Goal: Task Accomplishment & Management: Complete application form

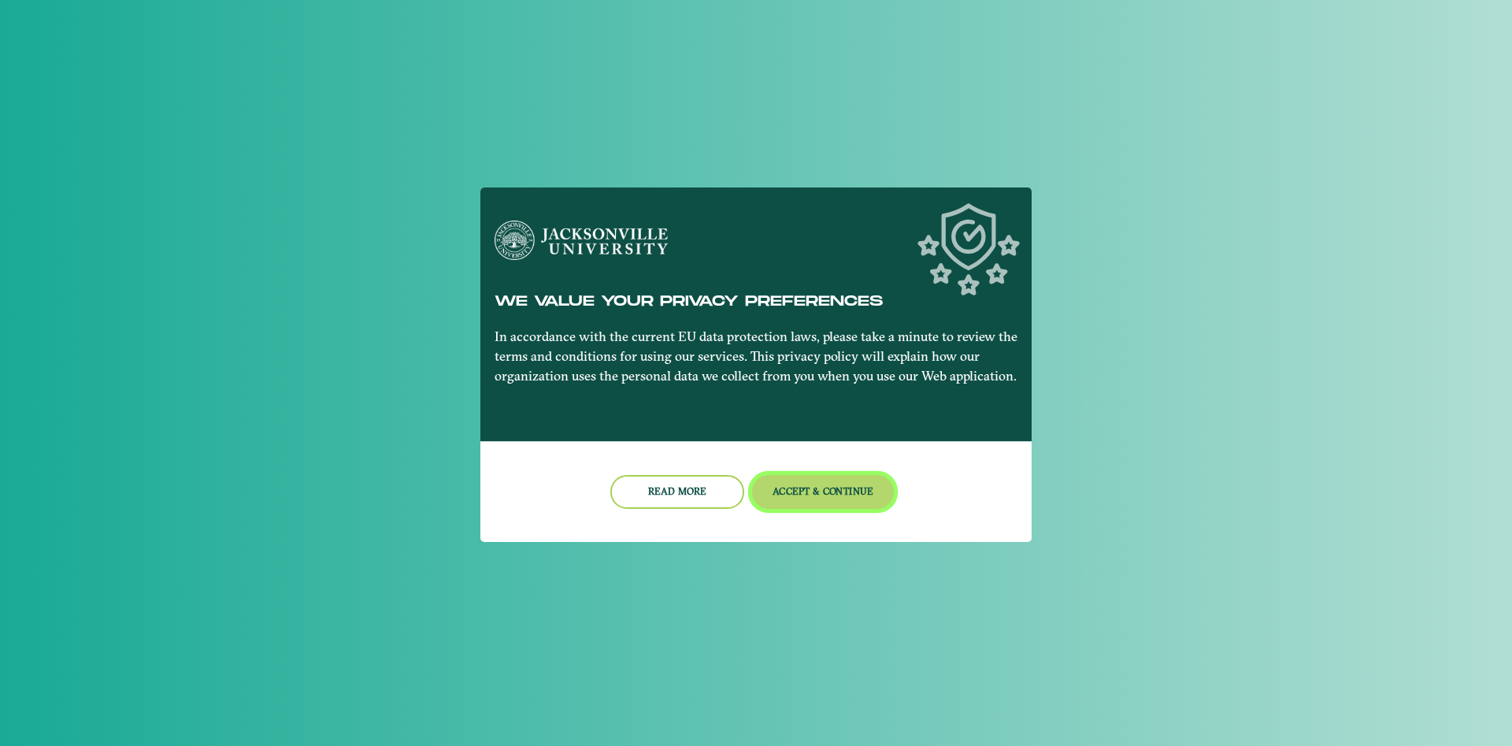
click at [849, 492] on button "Accept & Continue" at bounding box center [823, 492] width 143 height 34
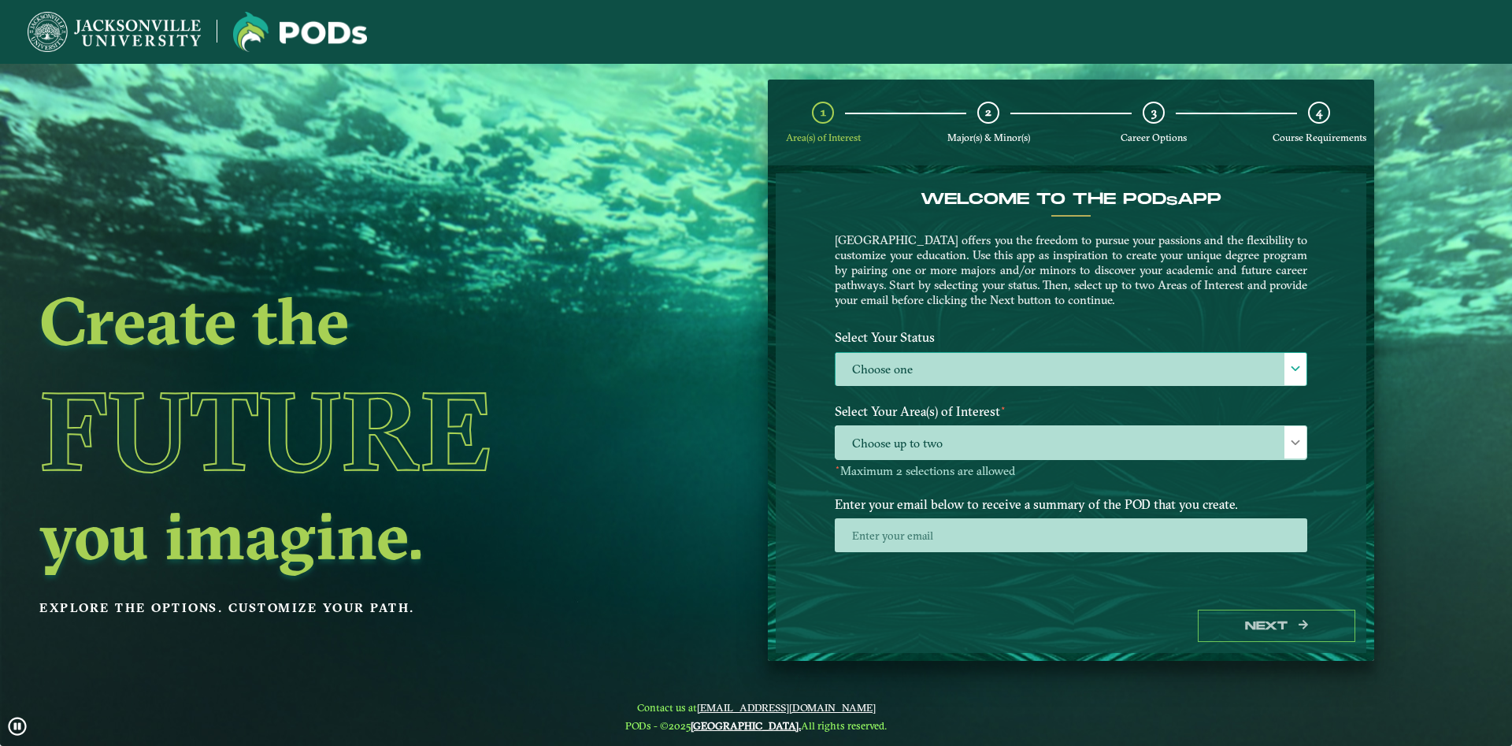
click at [911, 366] on label "Choose one" at bounding box center [1071, 370] width 471 height 34
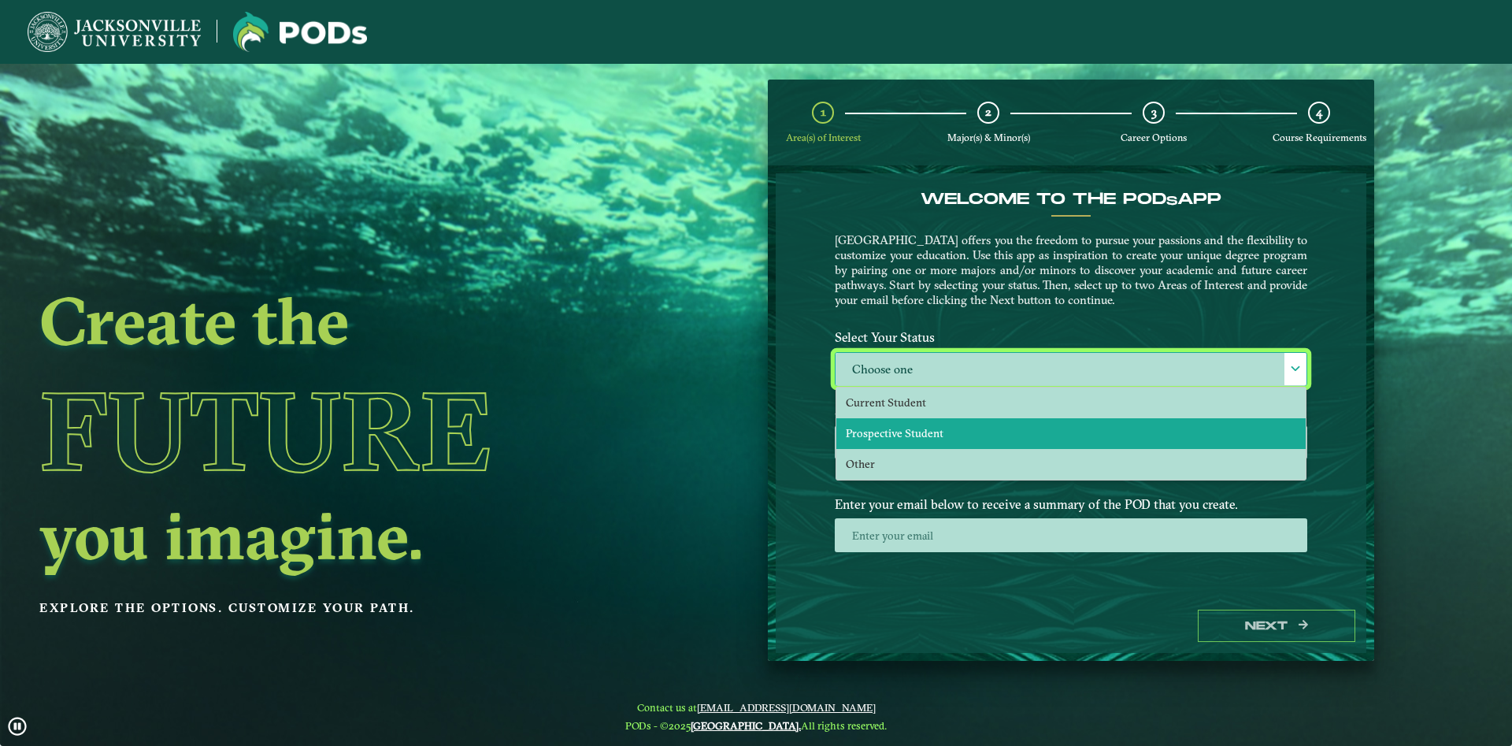
scroll to position [9, 73]
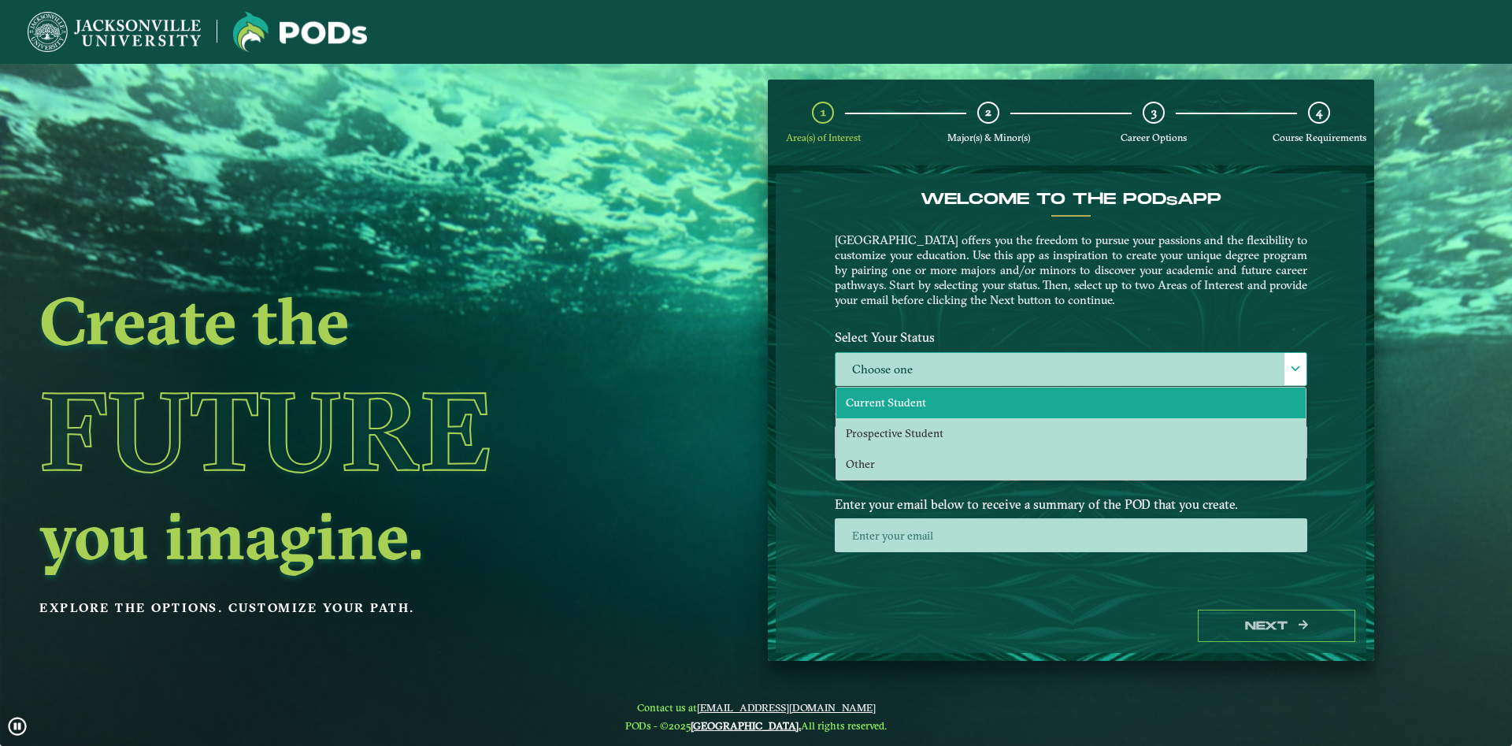
click at [914, 407] on span "Current Student" at bounding box center [886, 402] width 80 height 14
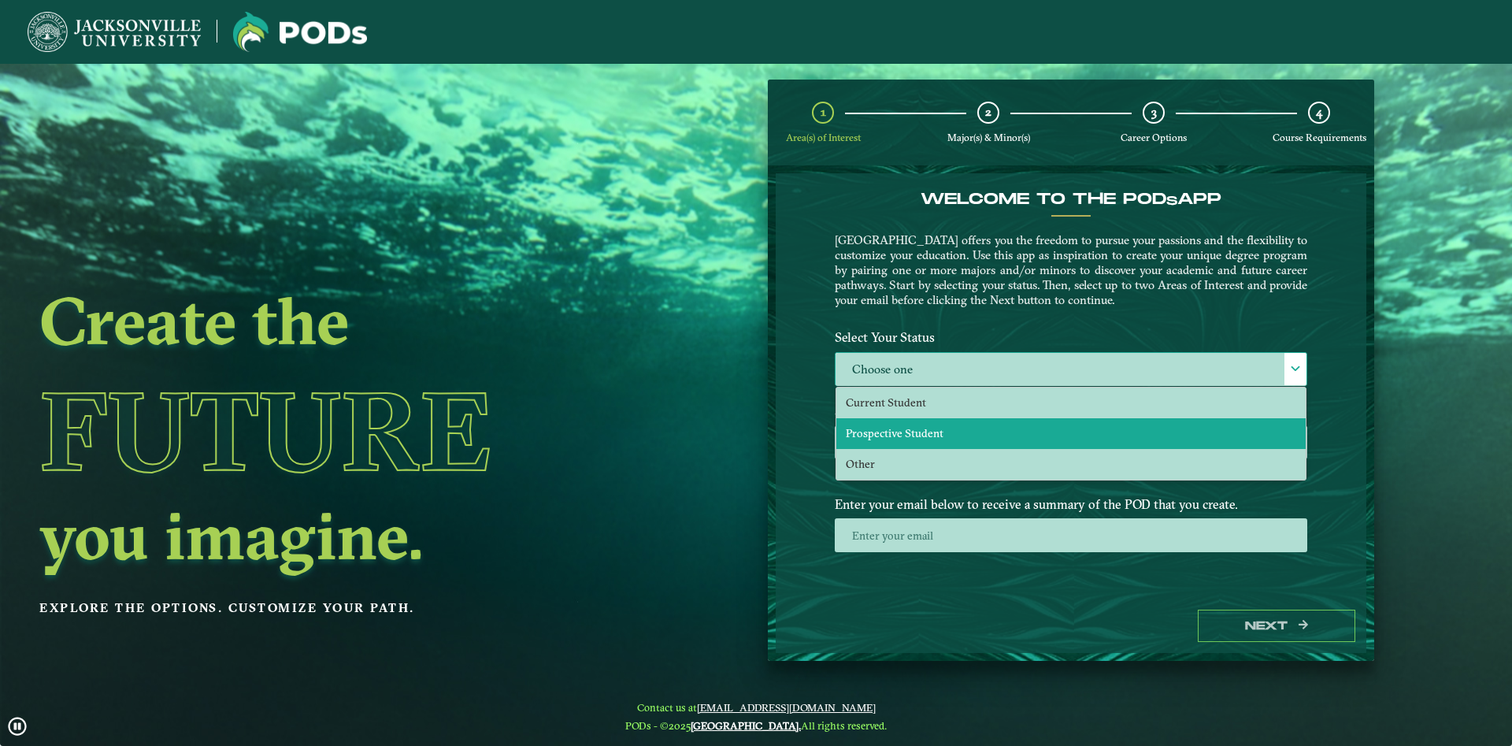
scroll to position [9, 73]
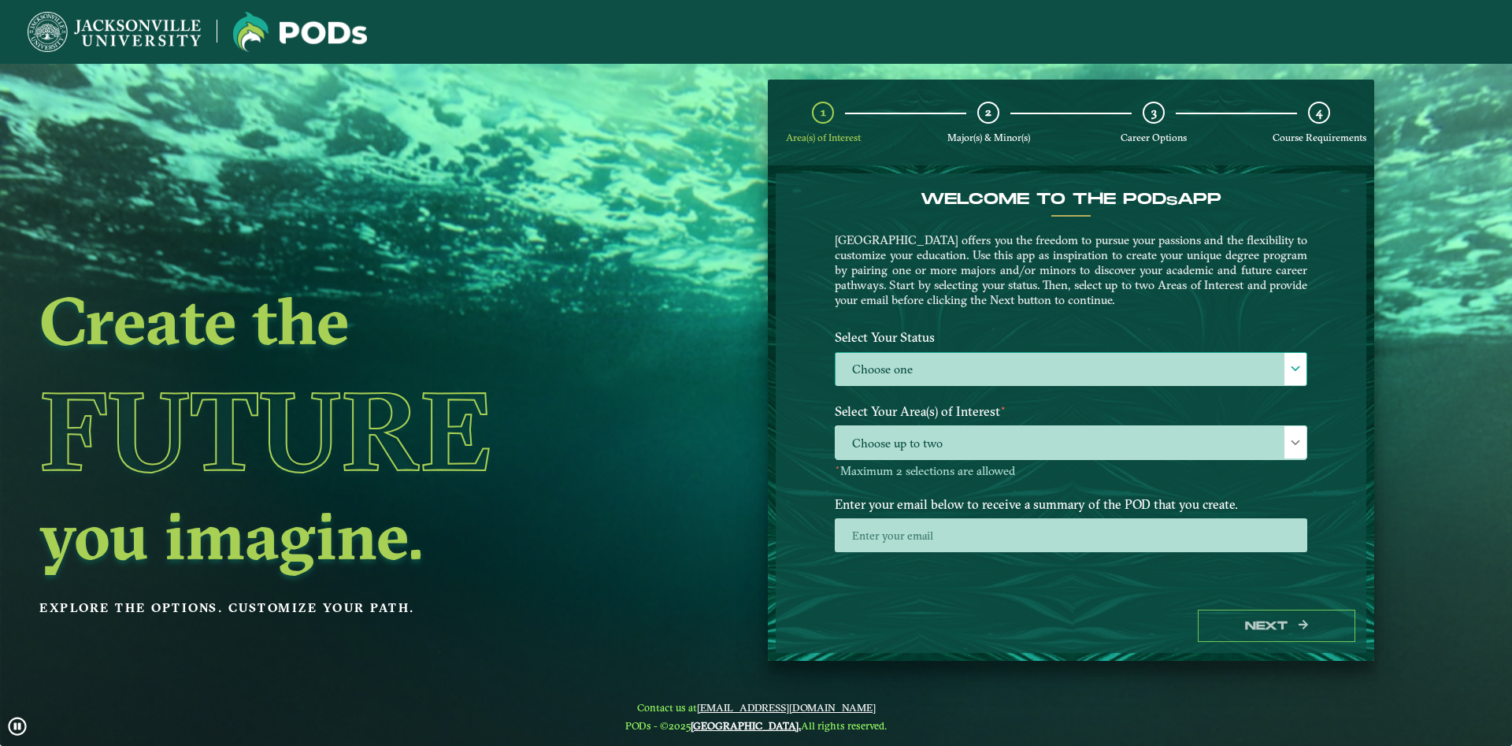
select select "[object Object]"
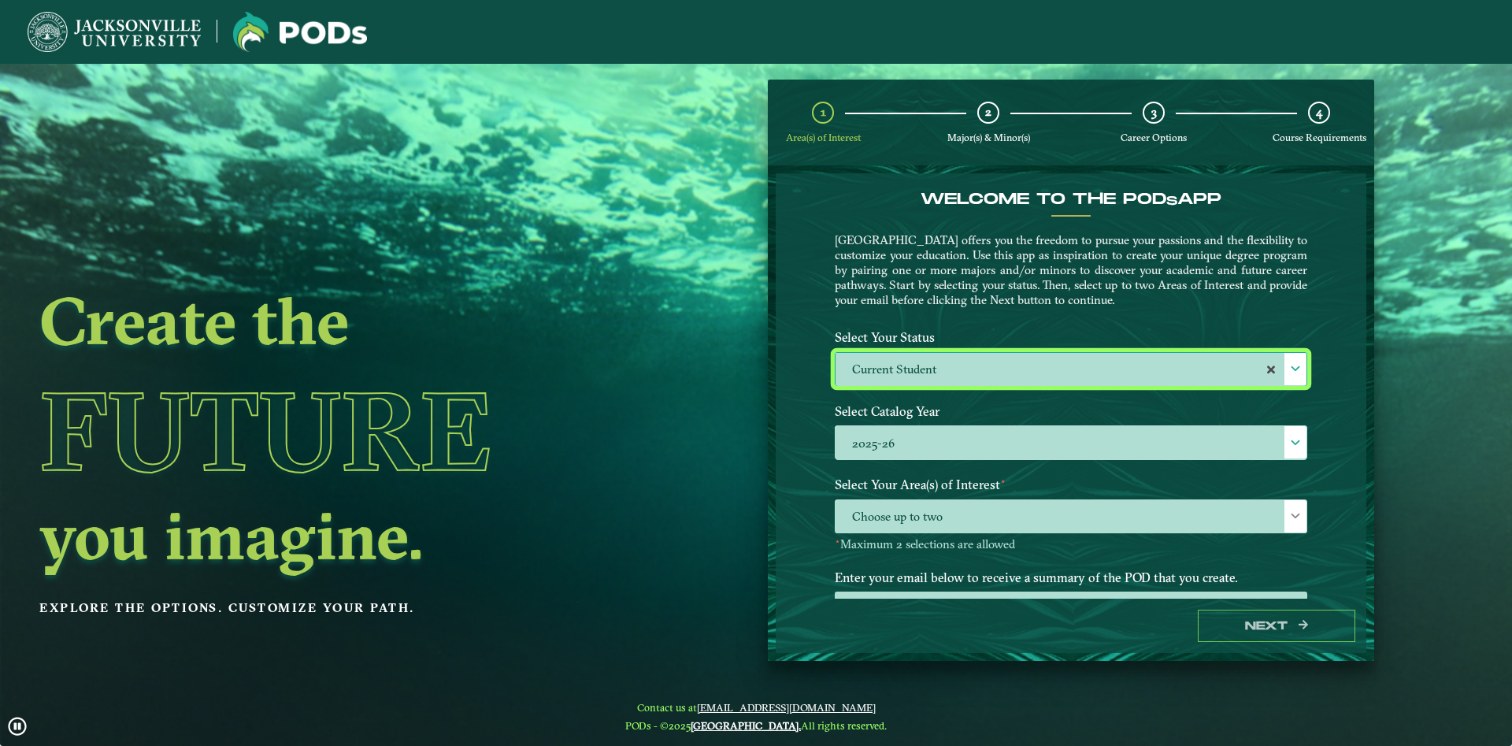
scroll to position [65, 0]
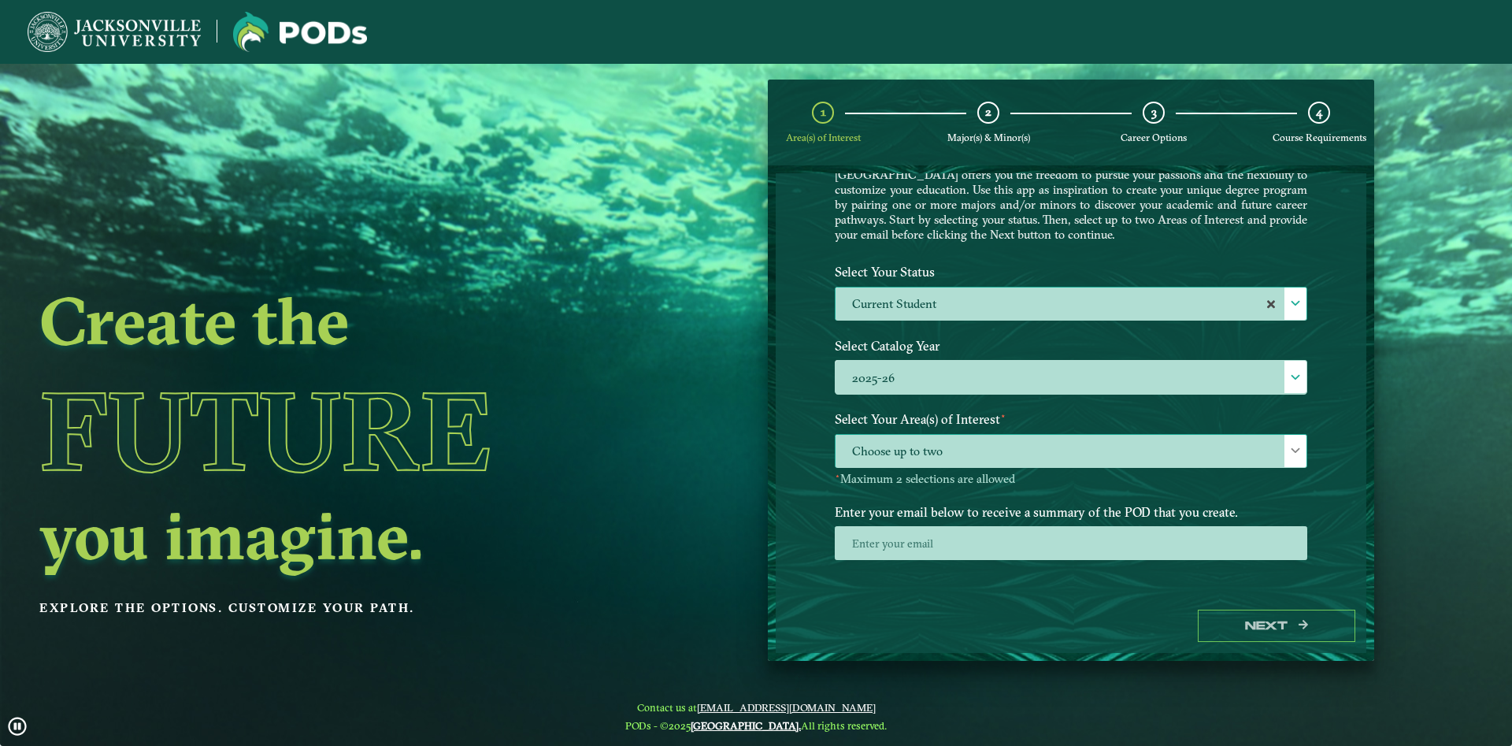
click at [970, 449] on span "Choose up to two" at bounding box center [1071, 452] width 471 height 34
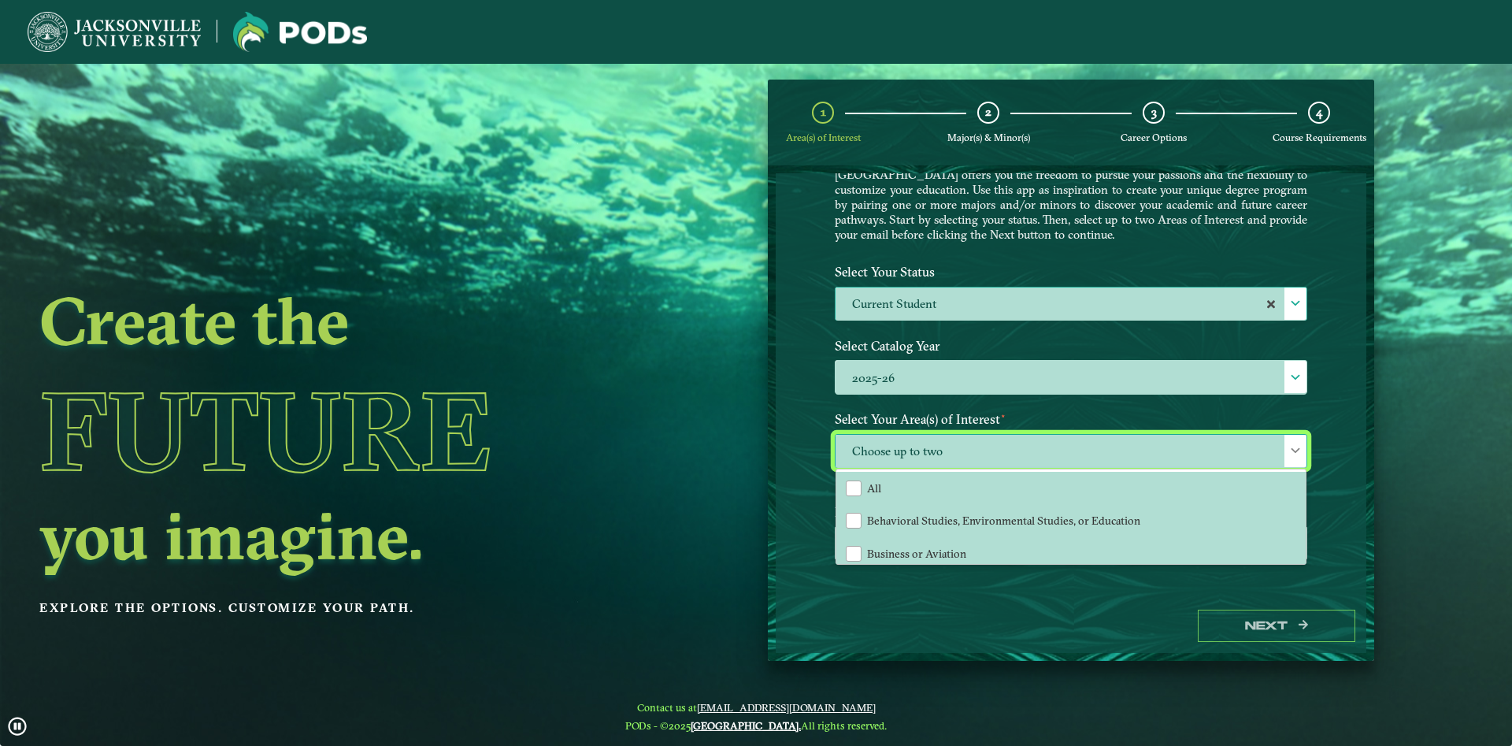
scroll to position [9, 73]
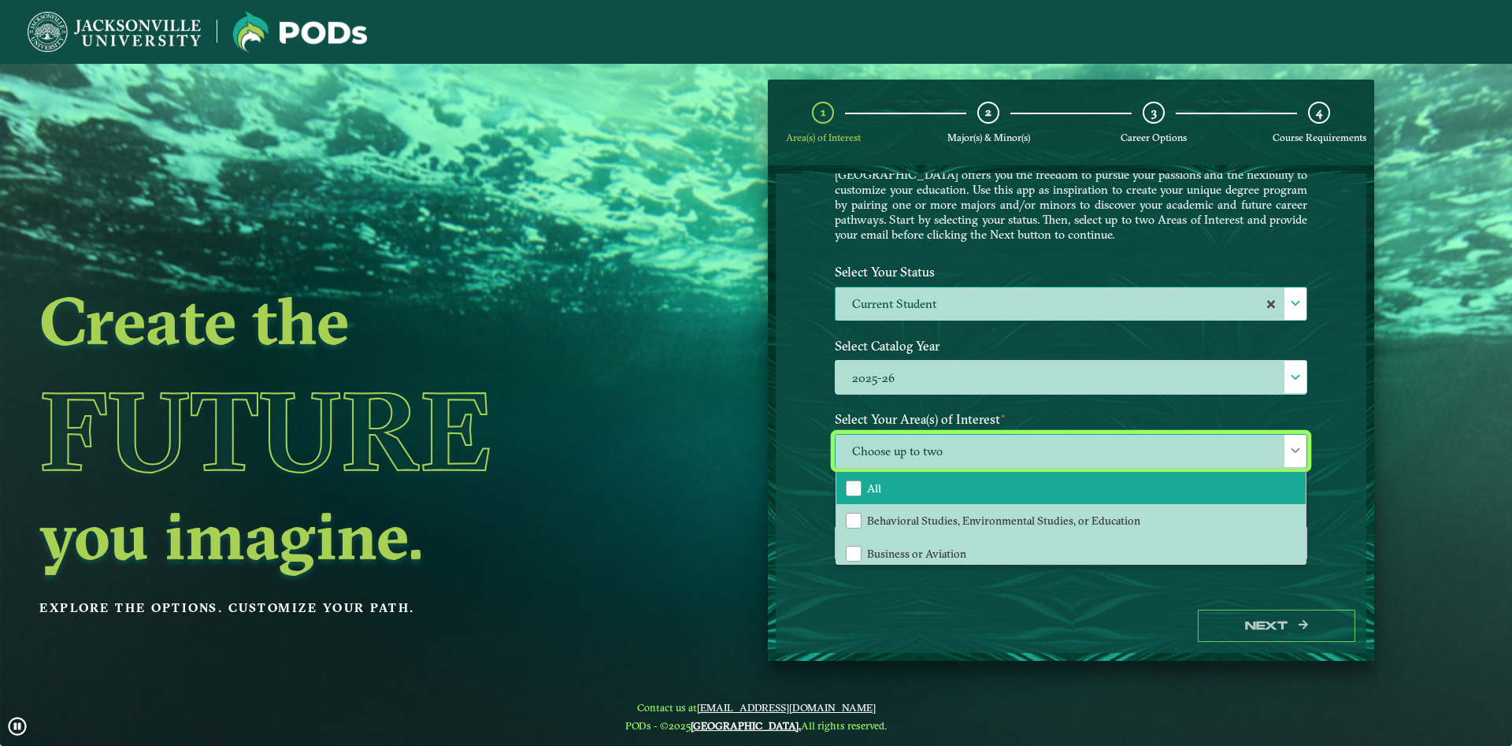
click at [933, 494] on li "All" at bounding box center [1070, 488] width 469 height 33
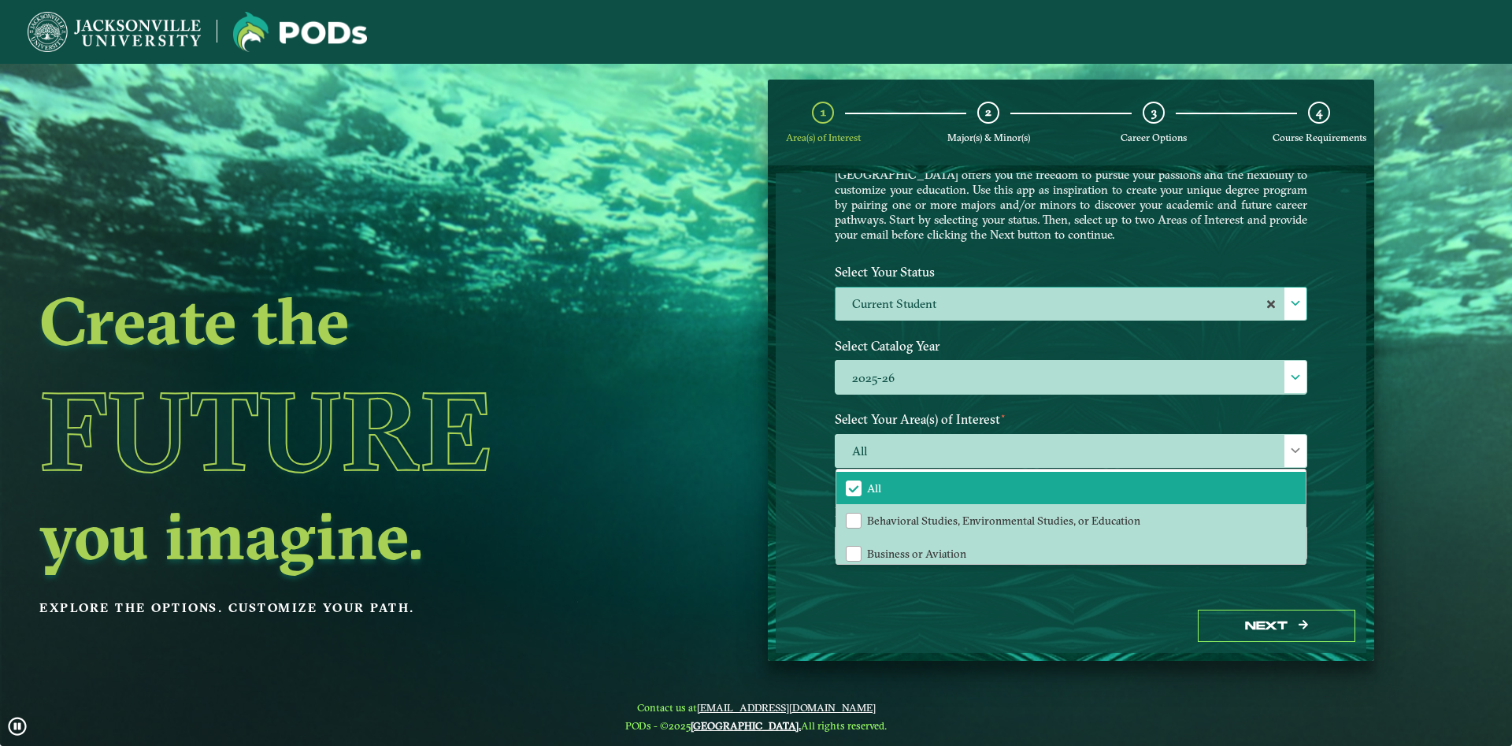
click at [802, 488] on div "Welcome to the POD s app [GEOGRAPHIC_DATA] offers you the freedom to pursue you…" at bounding box center [1071, 385] width 591 height 425
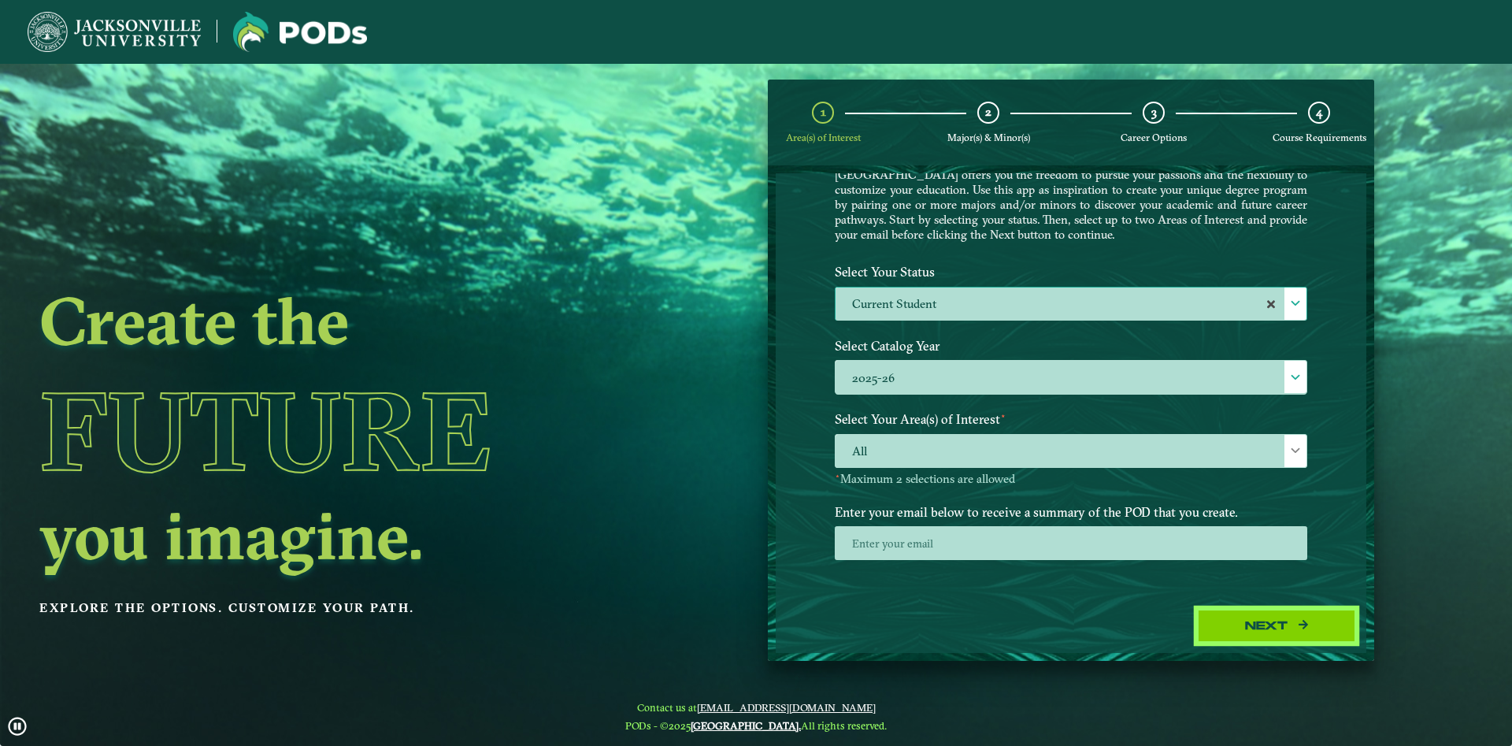
click at [1301, 618] on button "Next" at bounding box center [1277, 626] width 158 height 32
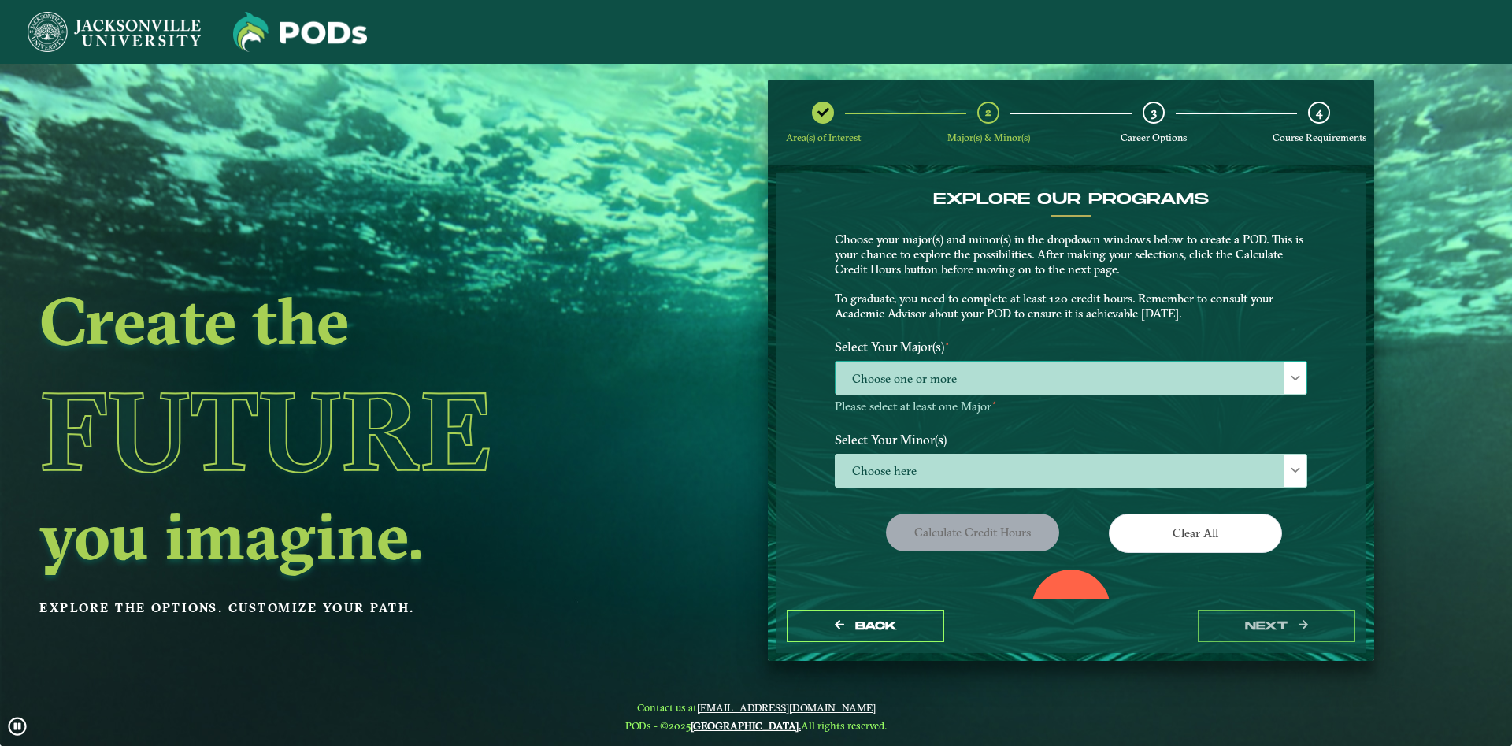
click at [1076, 383] on span "Choose one or more" at bounding box center [1071, 379] width 471 height 34
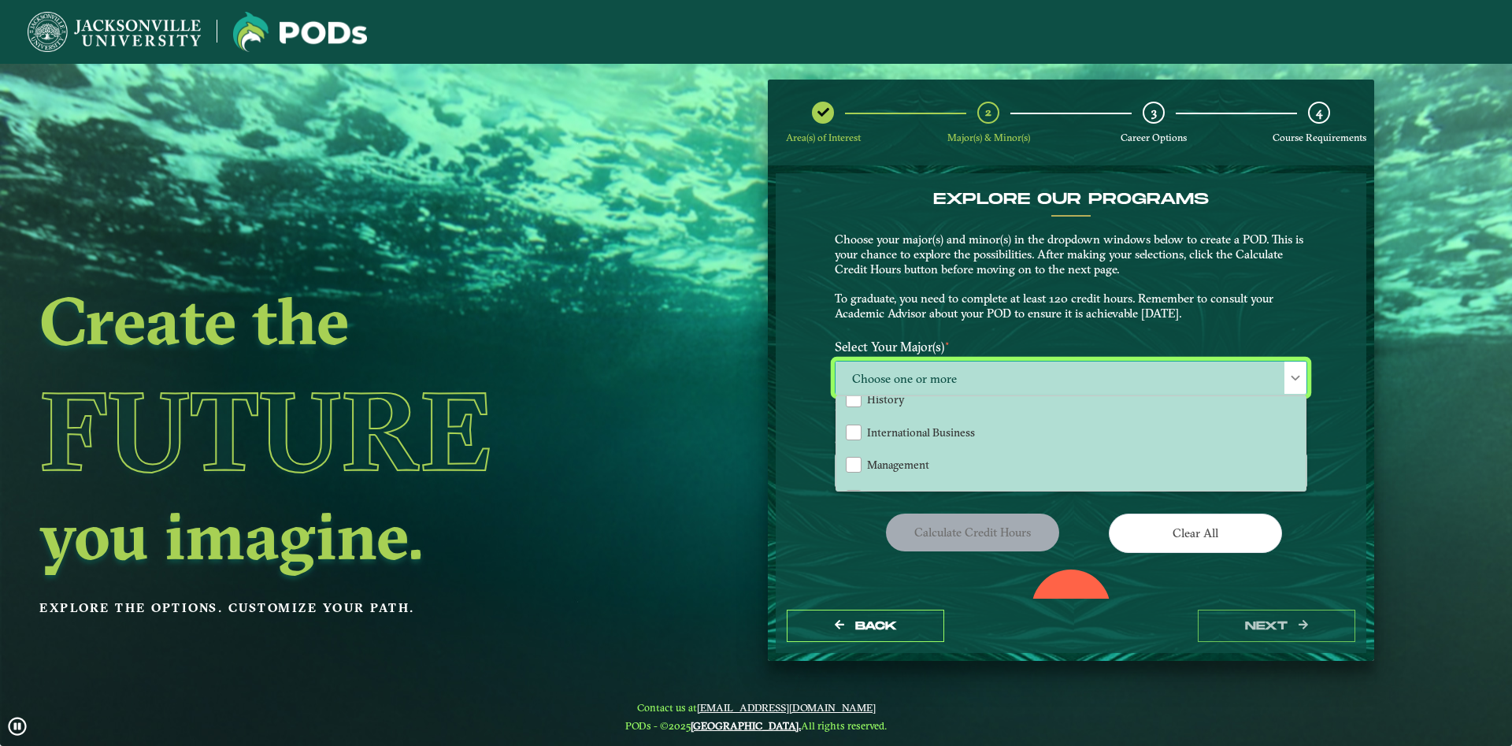
scroll to position [1191, 0]
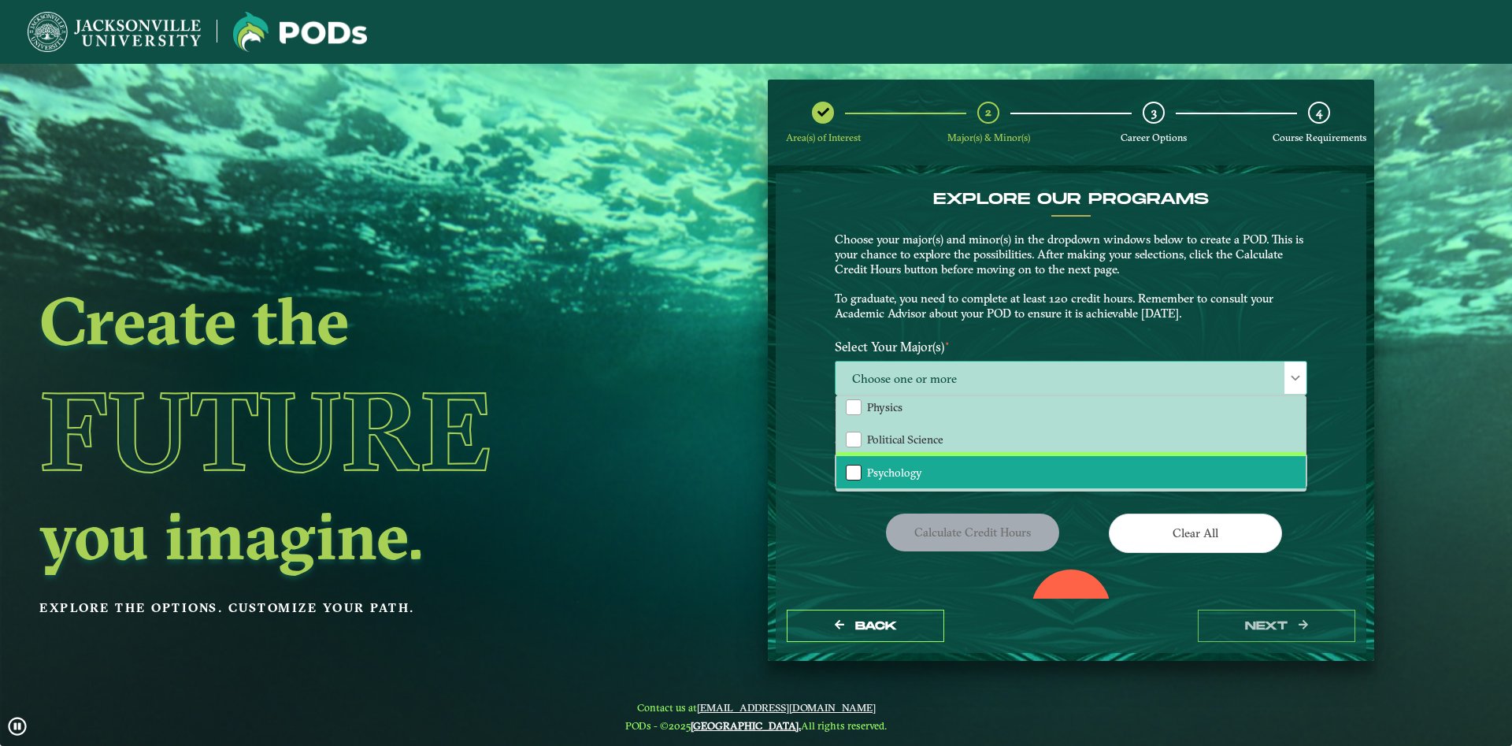
click at [859, 477] on div "Psychology" at bounding box center [854, 473] width 16 height 16
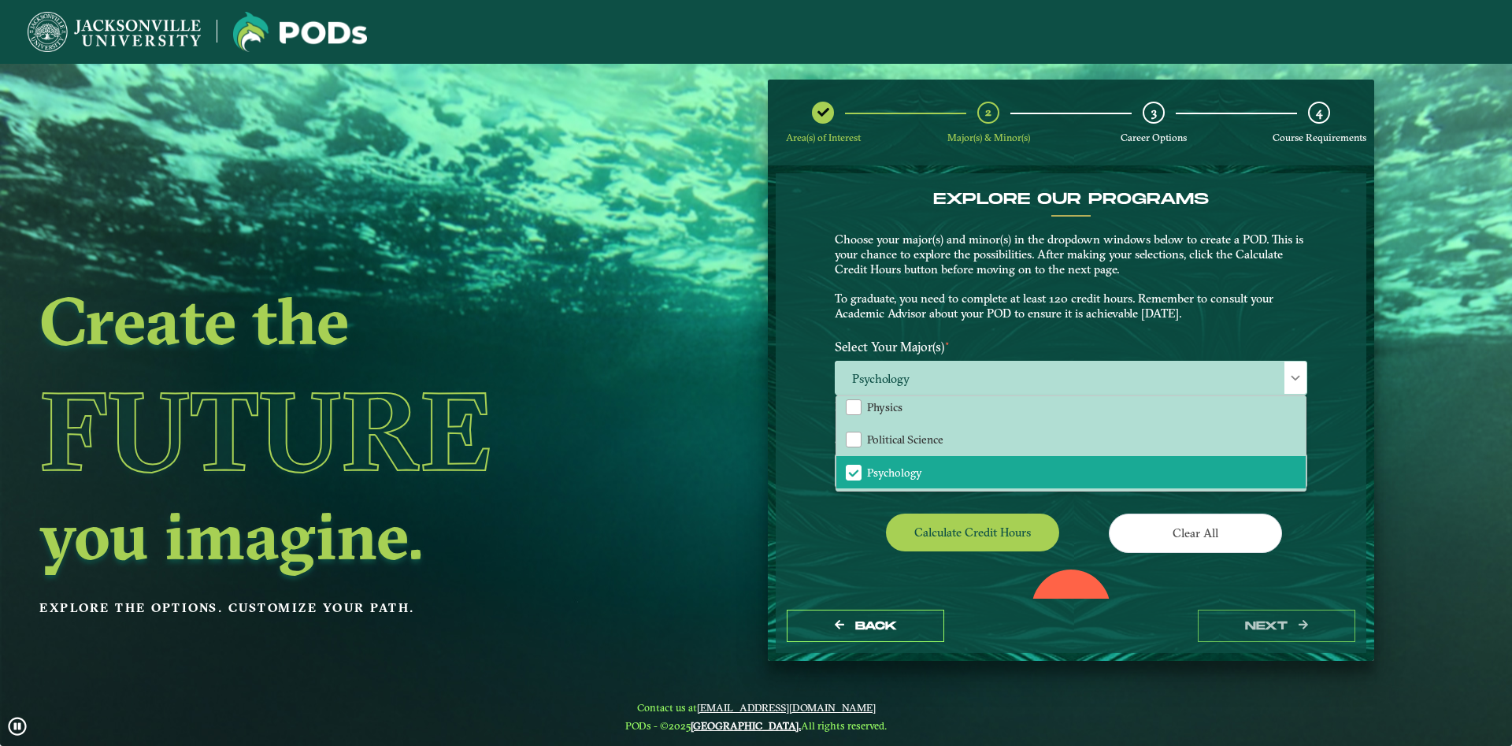
click at [751, 586] on ngx-dashboard "Create the Future you imagine. Explore the options. Customize your path. Area(s…" at bounding box center [756, 371] width 1512 height 582
click at [829, 549] on div "Calculate credit hours" at bounding box center [947, 536] width 248 height 44
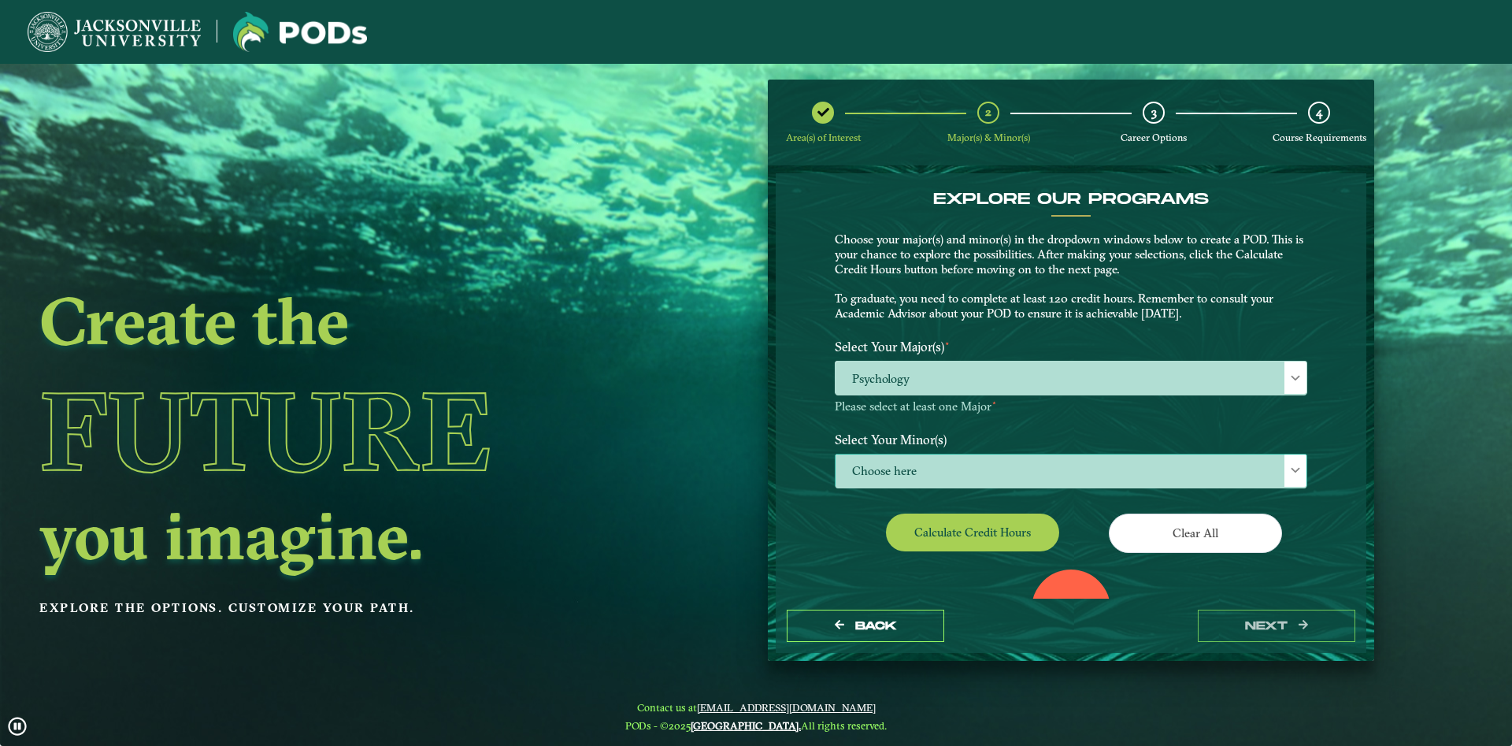
click at [900, 462] on span "Choose here" at bounding box center [1071, 471] width 471 height 34
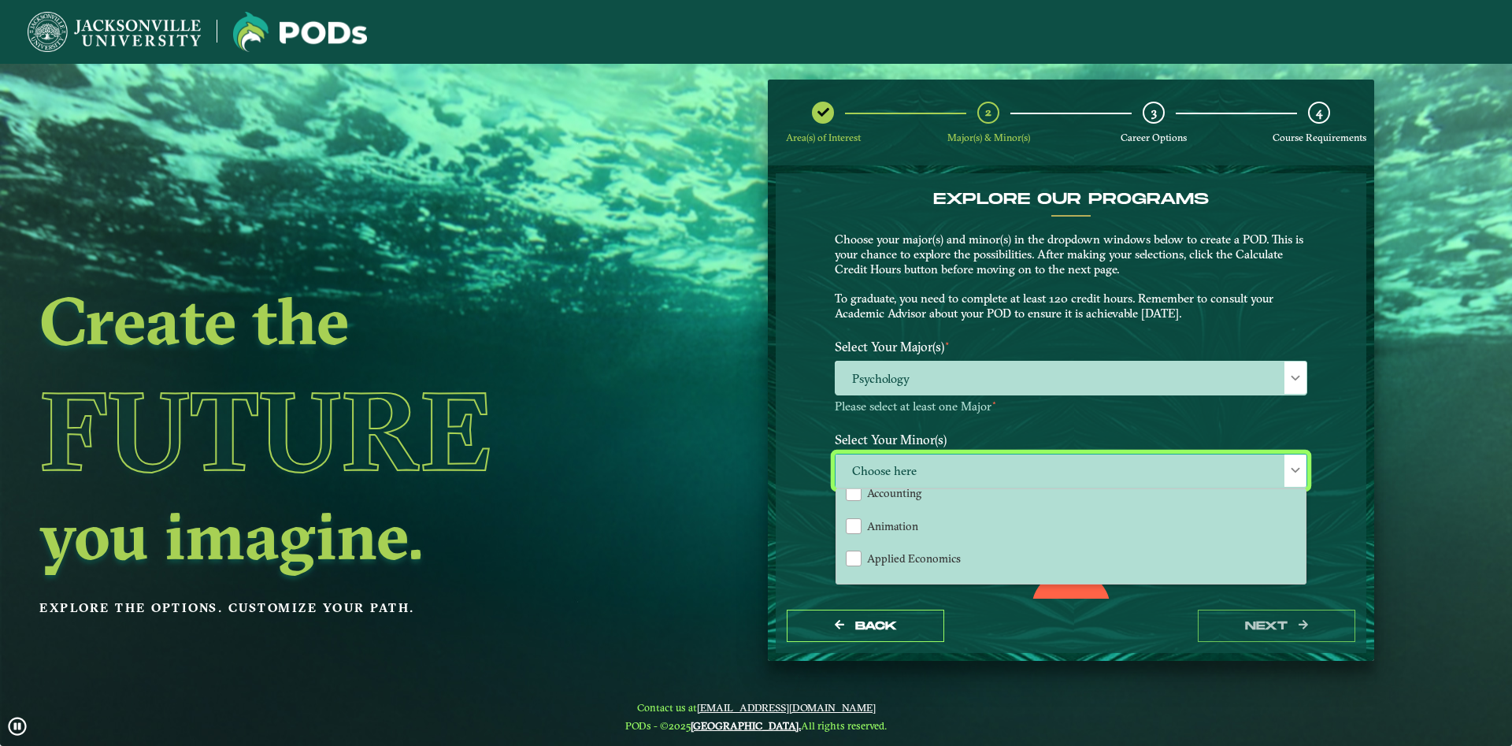
scroll to position [0, 0]
click at [1327, 430] on div "EXPLORE OUR PROGRAMS Choose your major(s) and minor(s) in the dropdown windows …" at bounding box center [1071, 385] width 591 height 425
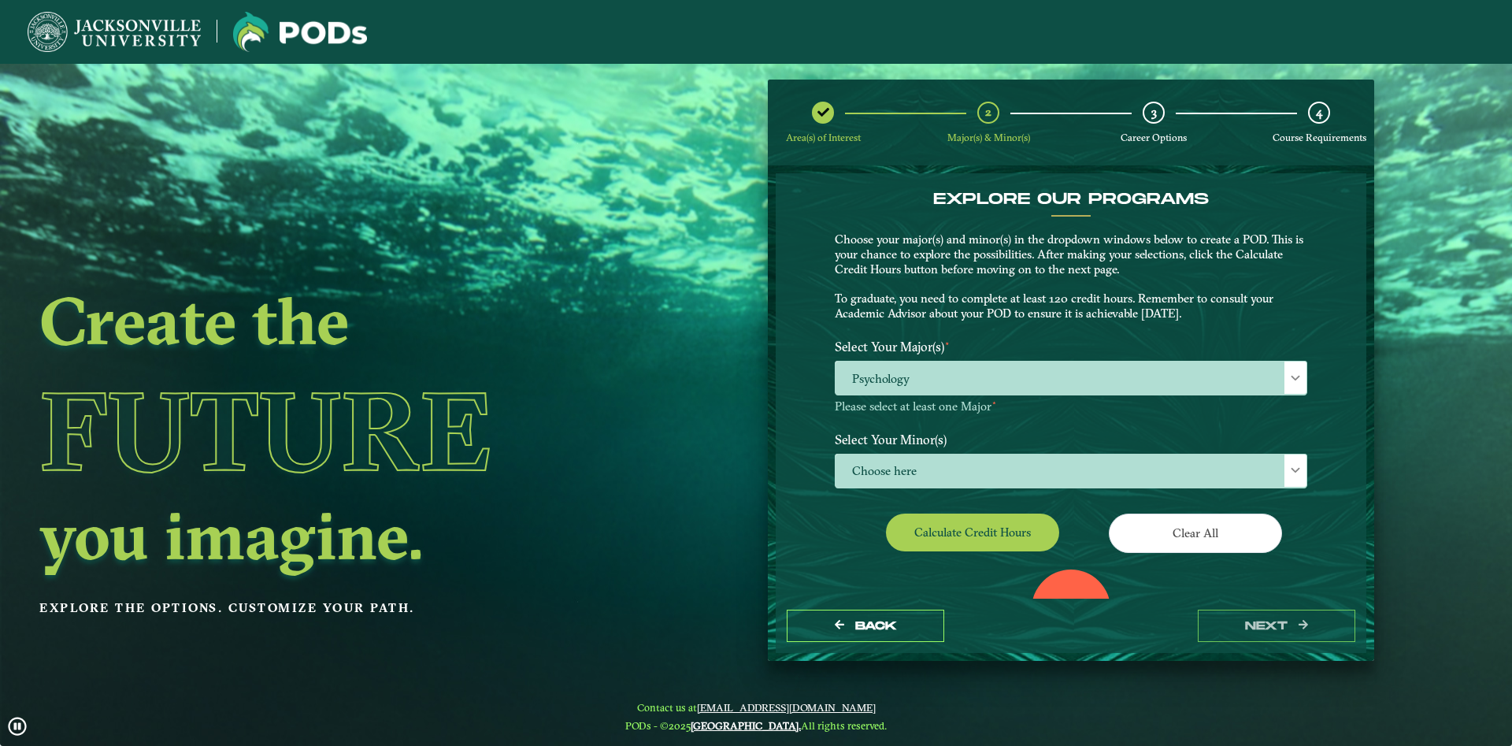
click at [986, 497] on div "Select Your Minor(s) Choose here" at bounding box center [1071, 464] width 496 height 78
drag, startPoint x: 1011, startPoint y: 529, endPoint x: 1024, endPoint y: 530, distance: 13.4
click at [1011, 529] on button "Calculate credit hours" at bounding box center [972, 532] width 173 height 37
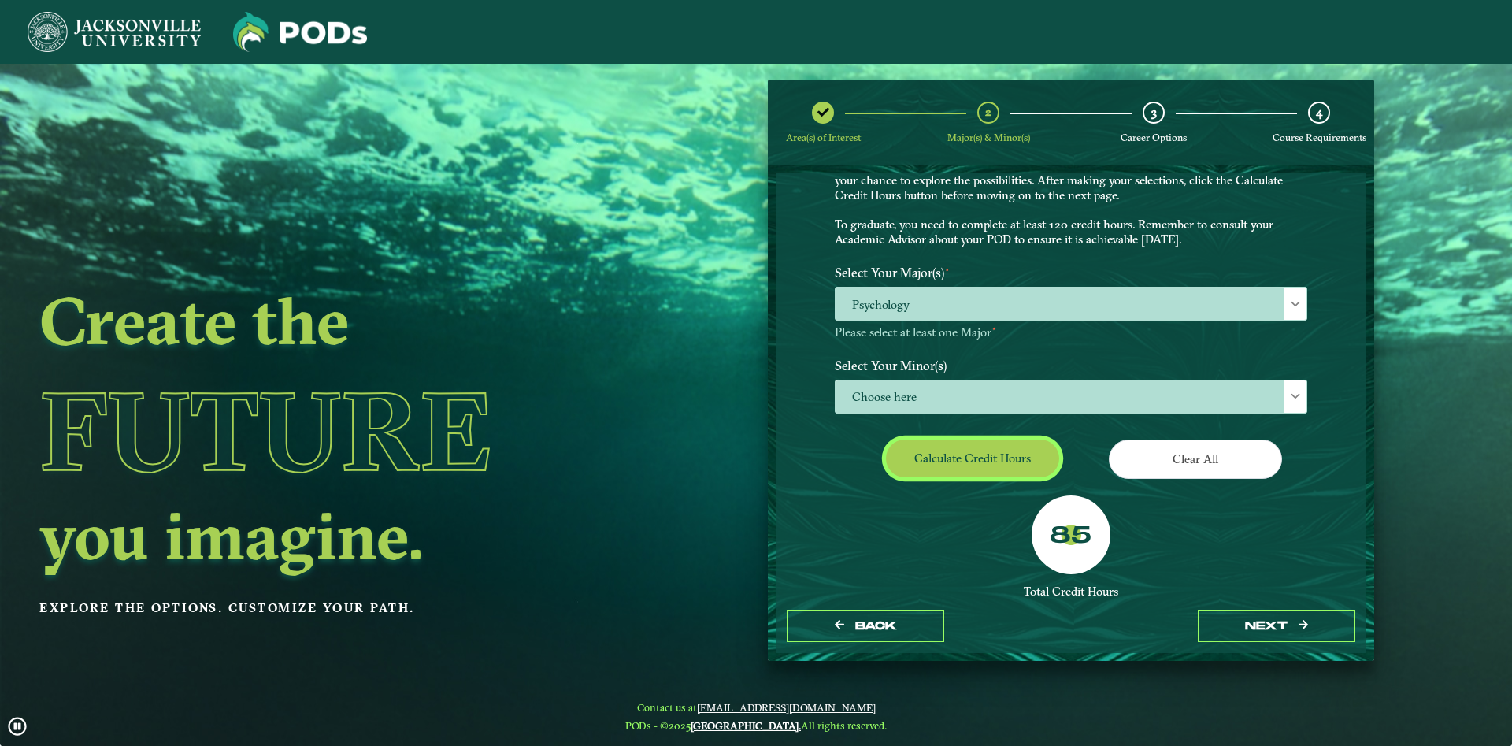
scroll to position [236, 0]
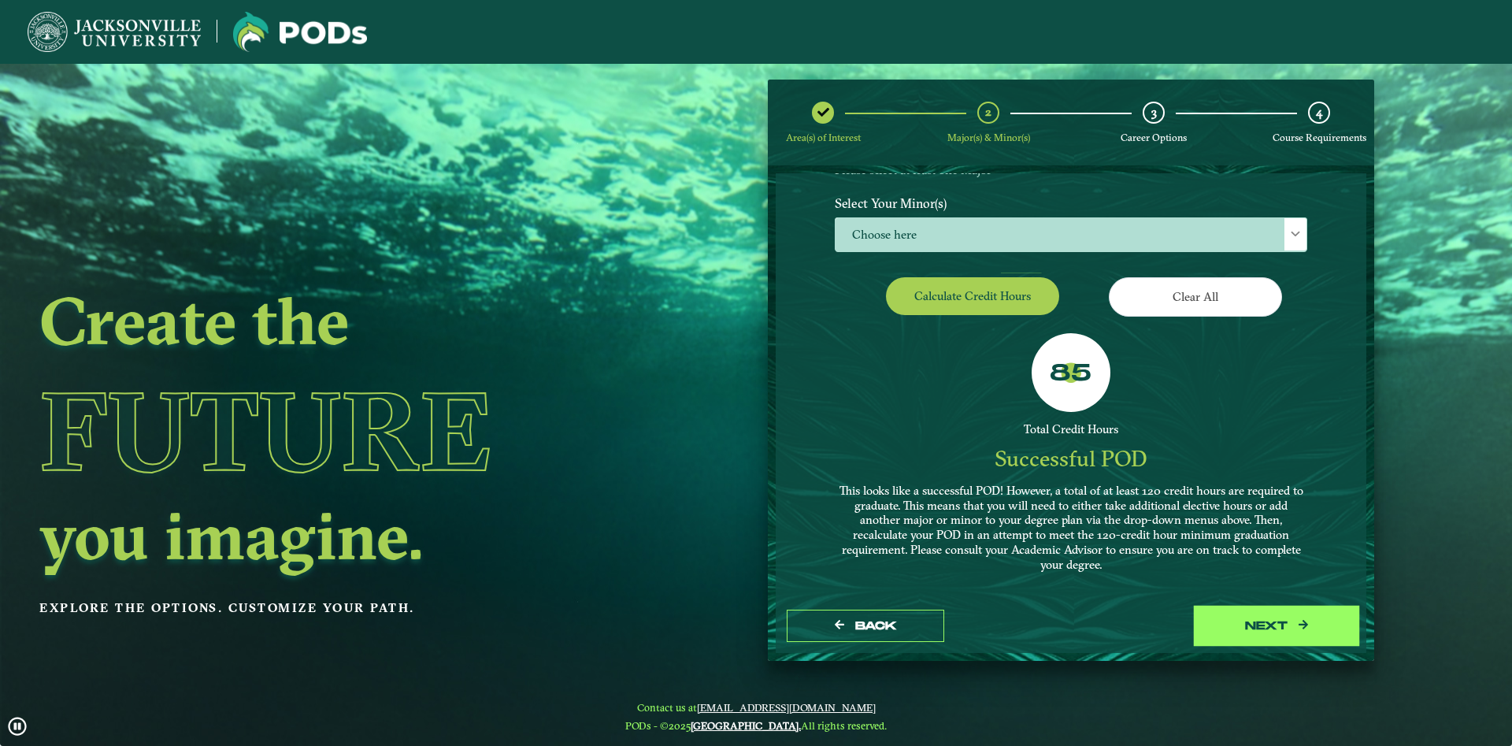
click at [1308, 625] on icon "button" at bounding box center [1303, 624] width 9 height 9
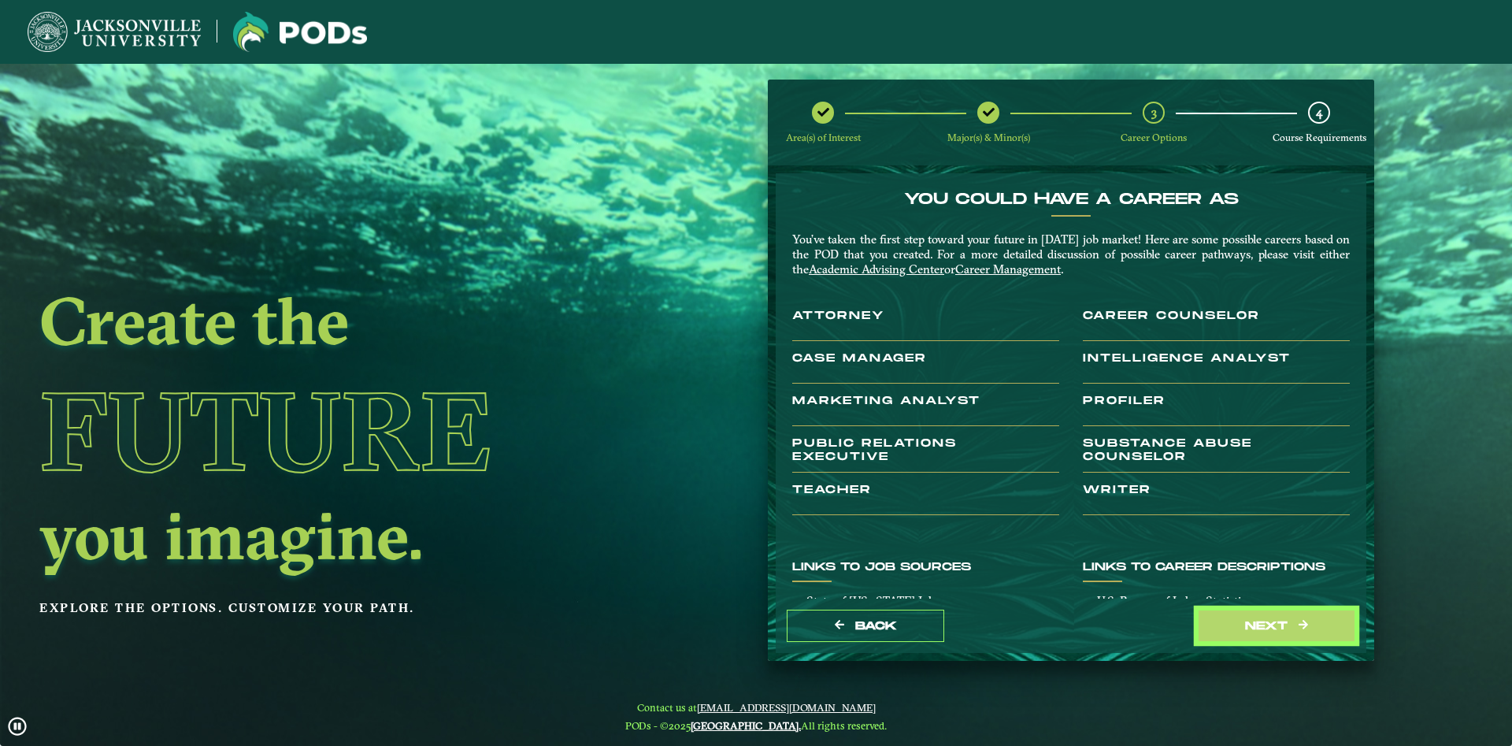
click at [1308, 625] on icon "submit" at bounding box center [1303, 624] width 9 height 9
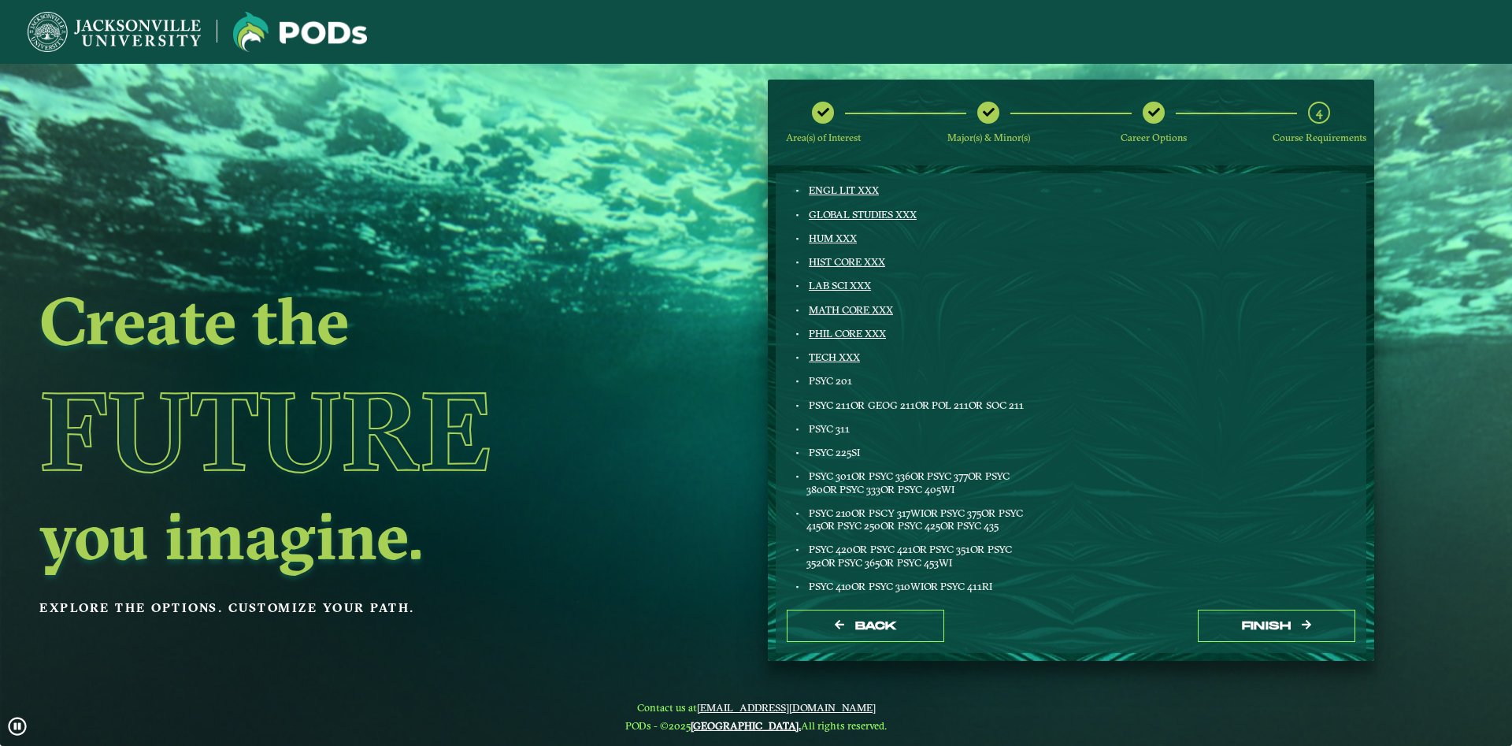
scroll to position [493, 0]
